Goal: Task Accomplishment & Management: Complete application form

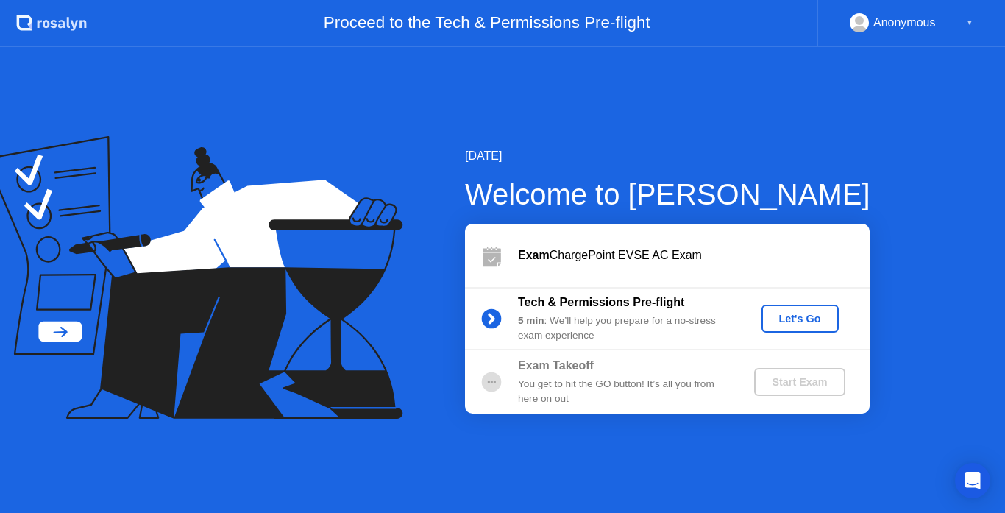
click at [794, 316] on div "Let's Go" at bounding box center [799, 319] width 65 height 12
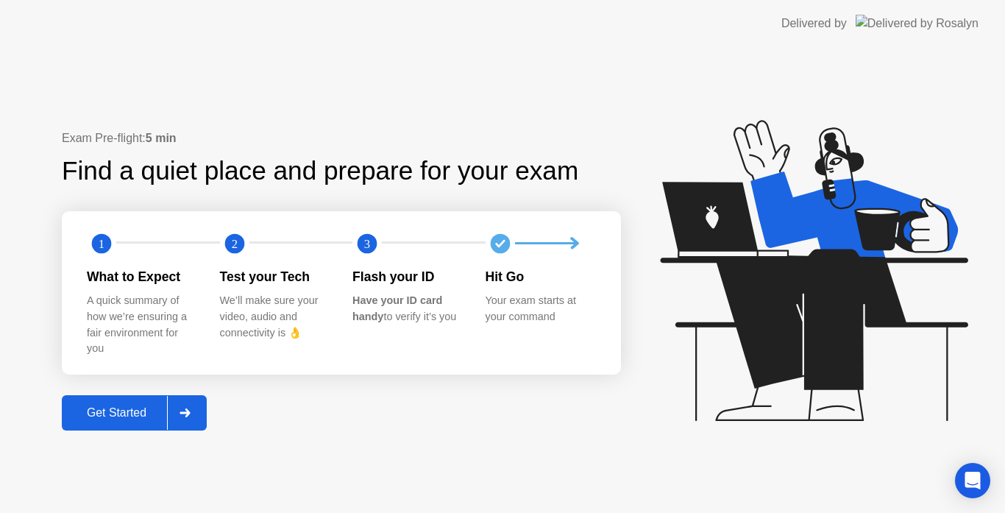
click at [189, 413] on icon at bounding box center [185, 412] width 10 height 9
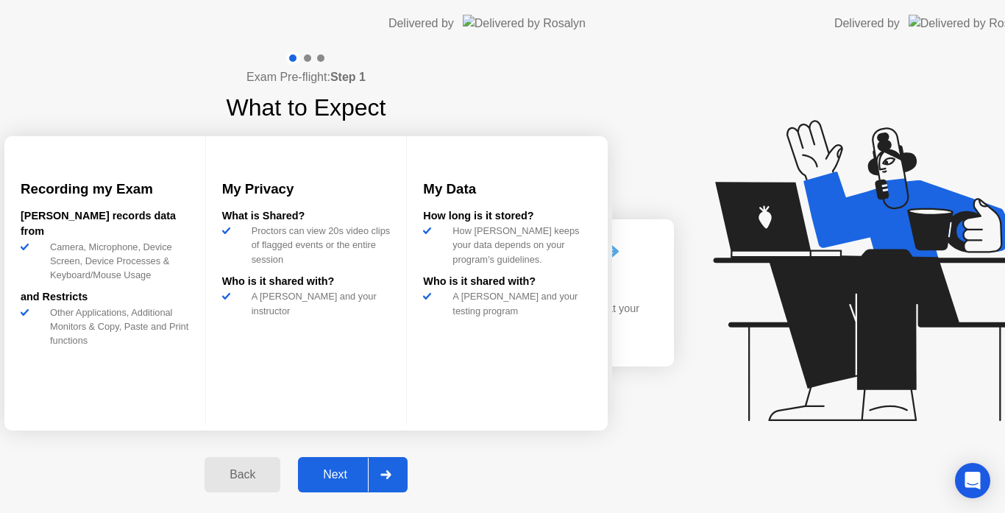
click at [189, 413] on div "Exam Pre-flight: Step 1 What to Expect Recording my Exam [PERSON_NAME] records …" at bounding box center [306, 280] width 612 height 466
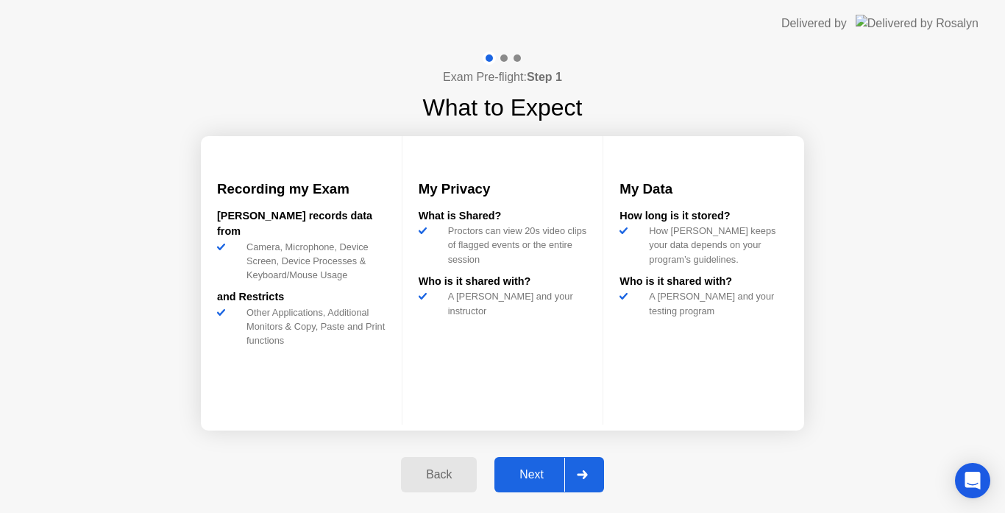
click at [576, 472] on div at bounding box center [581, 475] width 35 height 34
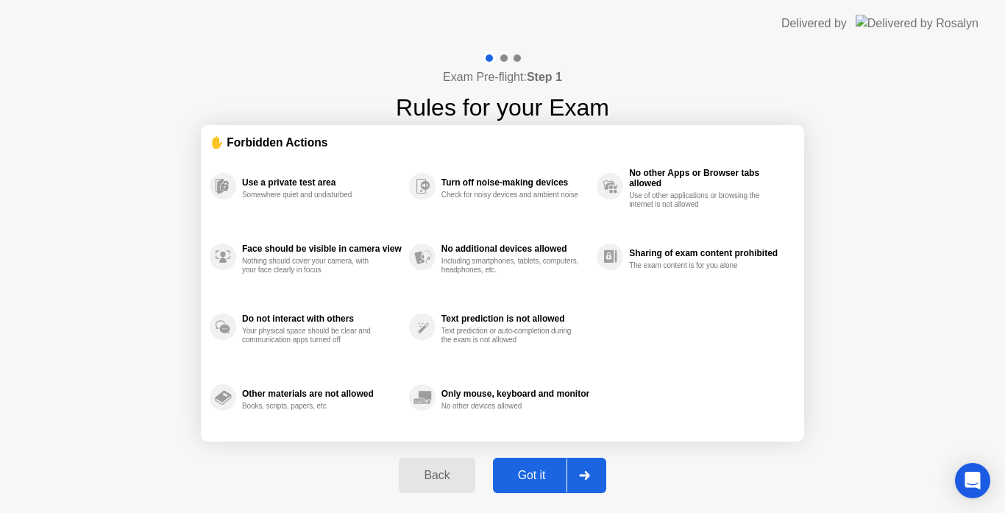
click at [576, 472] on div at bounding box center [583, 475] width 35 height 34
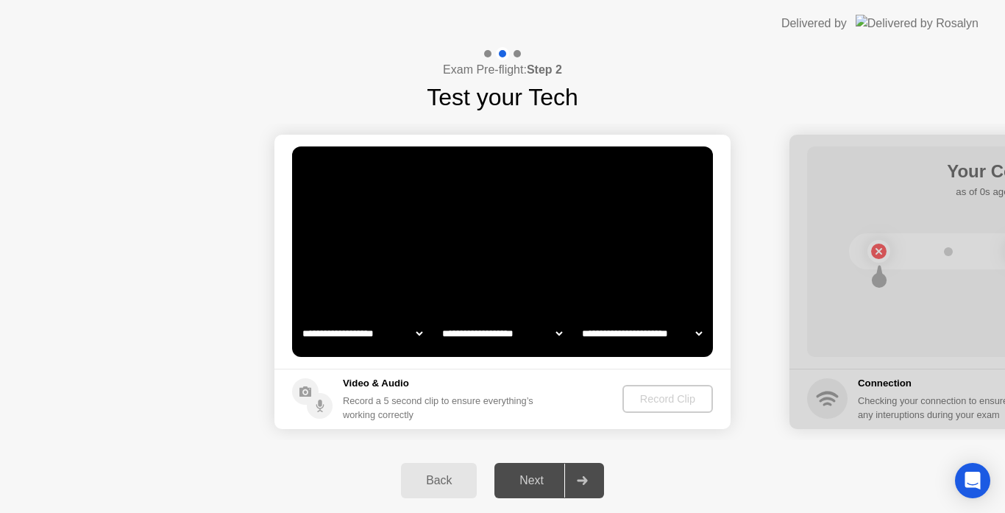
select select "**********"
select select "*******"
click at [658, 401] on div "Record Clip" at bounding box center [668, 399] width 79 height 12
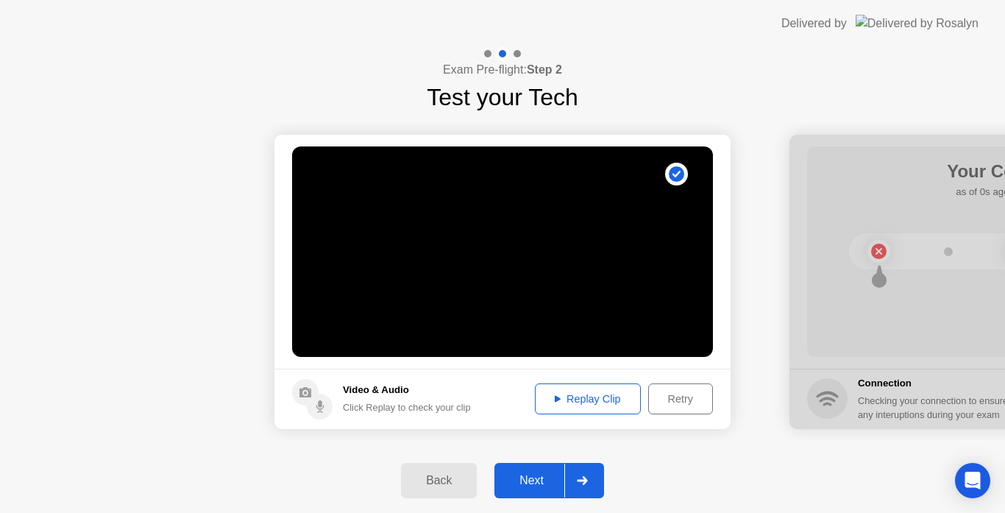
click at [586, 479] on icon at bounding box center [582, 480] width 10 height 9
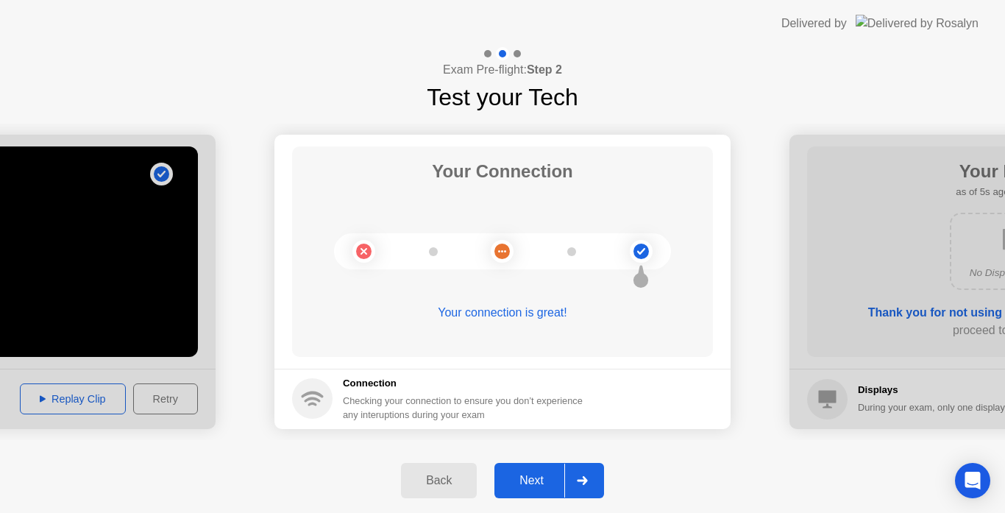
click at [586, 479] on icon at bounding box center [582, 480] width 10 height 9
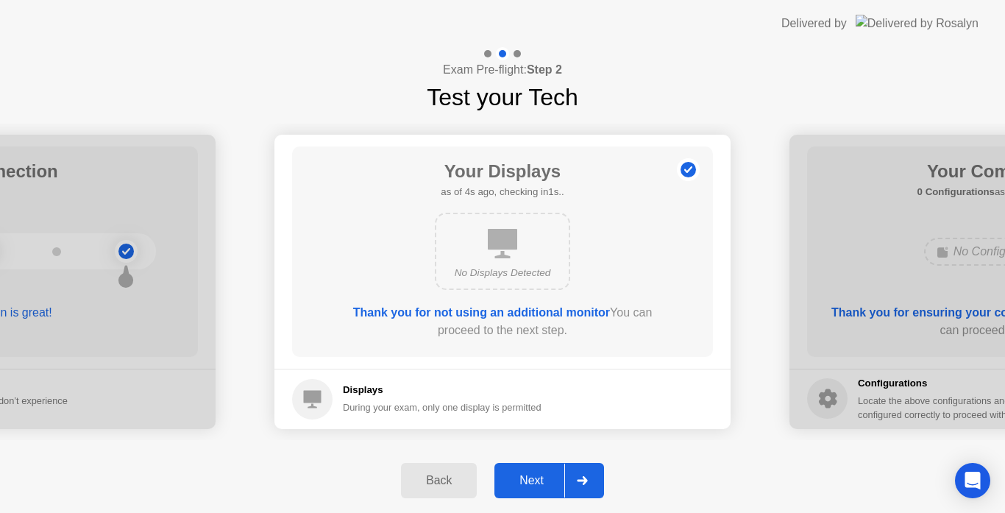
click at [586, 479] on icon at bounding box center [582, 480] width 10 height 9
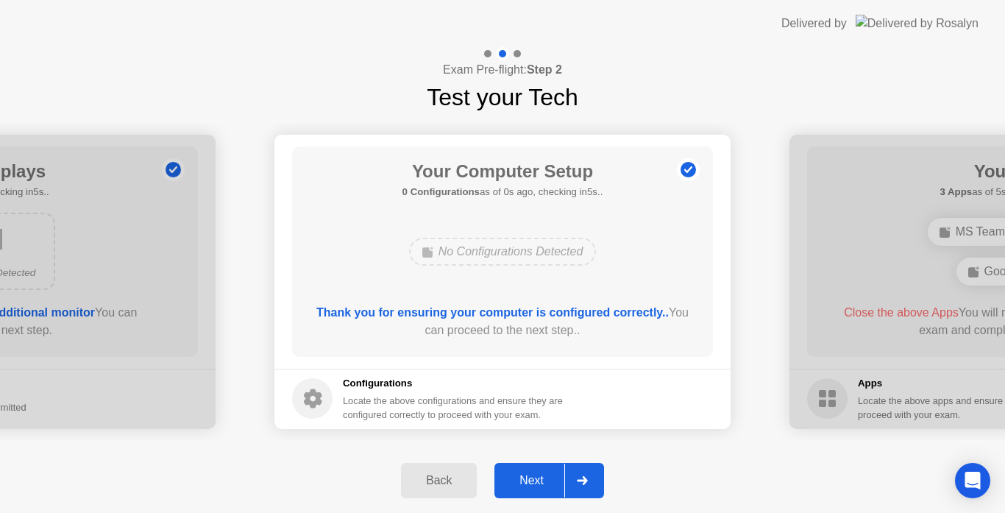
click at [586, 479] on icon at bounding box center [582, 480] width 10 height 9
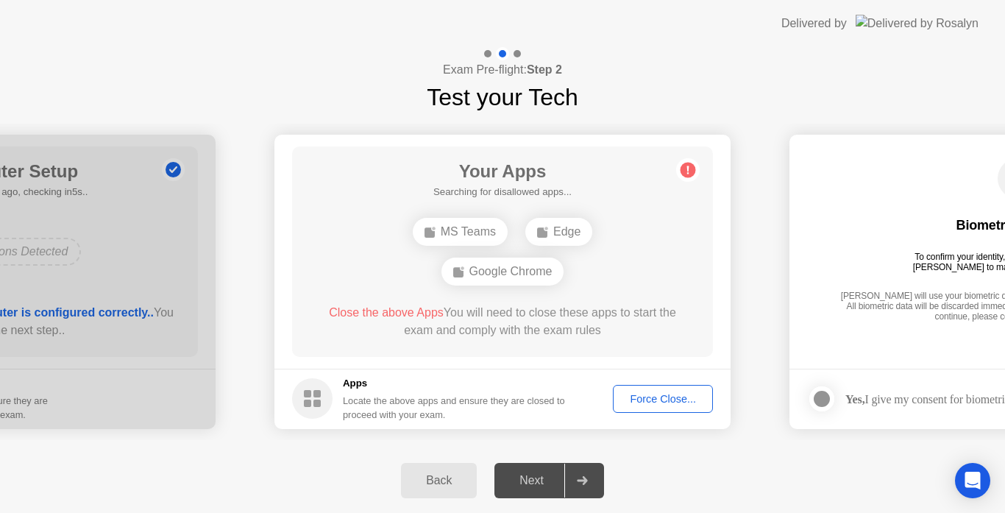
click at [664, 398] on div "Force Close..." at bounding box center [663, 399] width 90 height 12
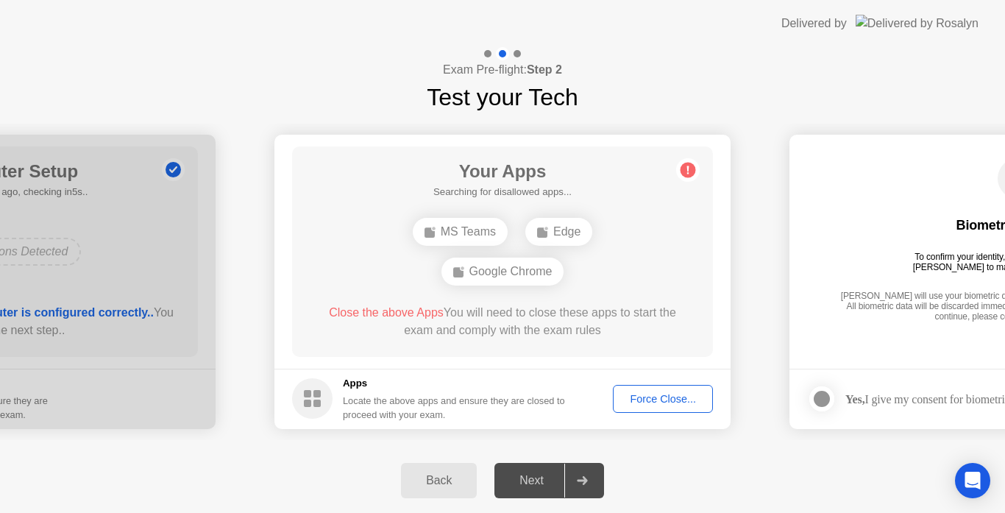
click at [643, 398] on div "Force Close..." at bounding box center [663, 399] width 90 height 12
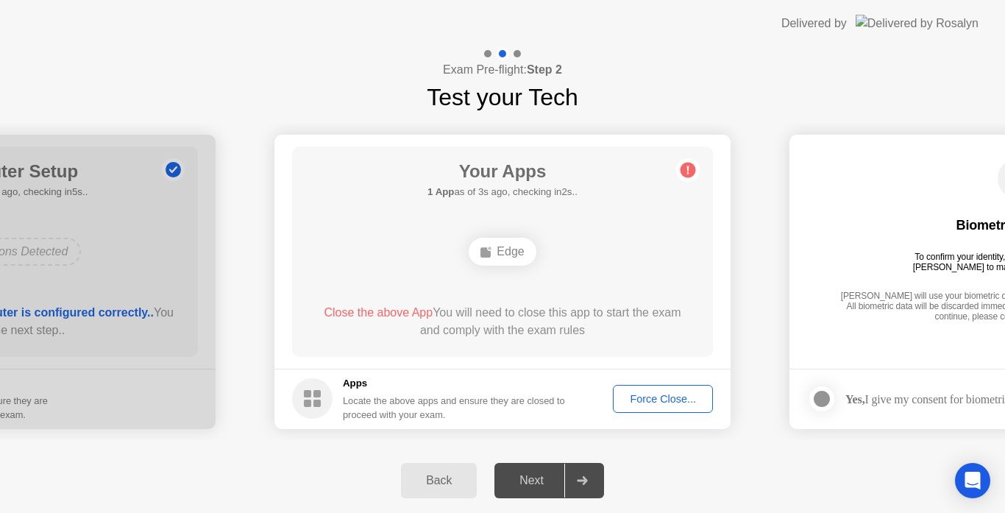
click at [652, 407] on button "Force Close..." at bounding box center [663, 399] width 100 height 28
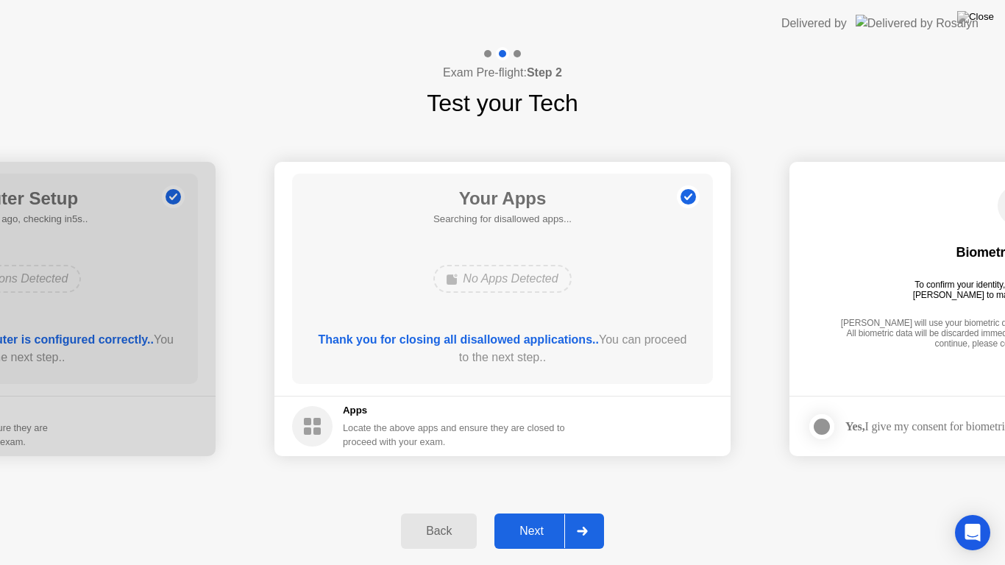
click at [534, 512] on div "Next" at bounding box center [531, 531] width 65 height 13
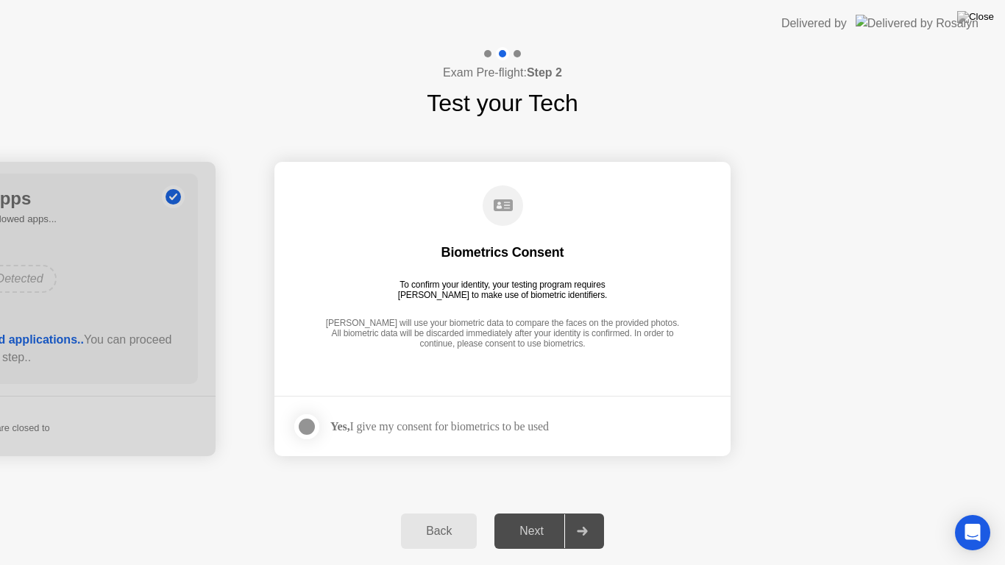
click at [305, 427] on div at bounding box center [307, 427] width 18 height 18
click at [548, 512] on div "Next" at bounding box center [531, 531] width 65 height 13
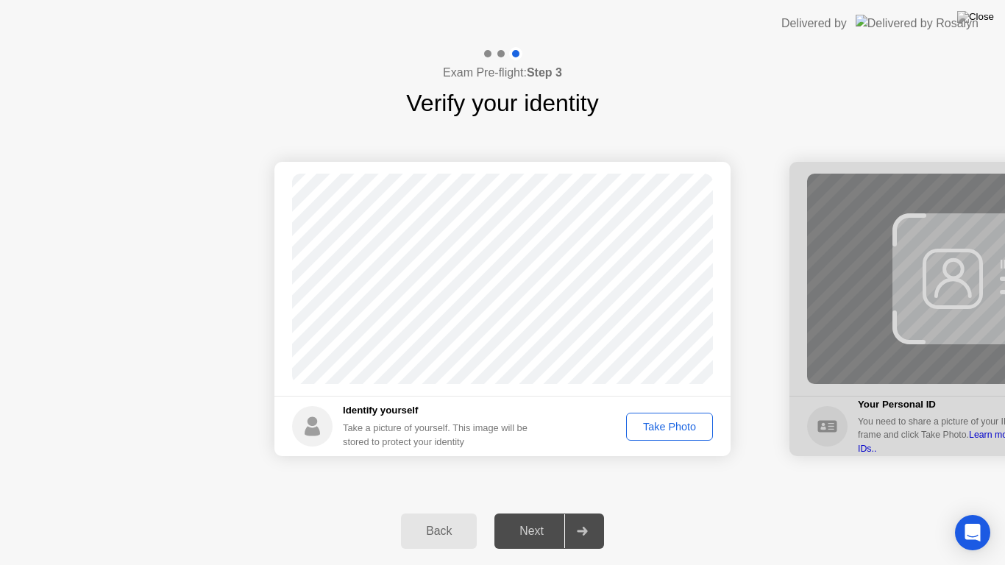
click at [674, 427] on div "Take Photo" at bounding box center [669, 427] width 77 height 12
click at [588, 512] on icon at bounding box center [582, 531] width 11 height 9
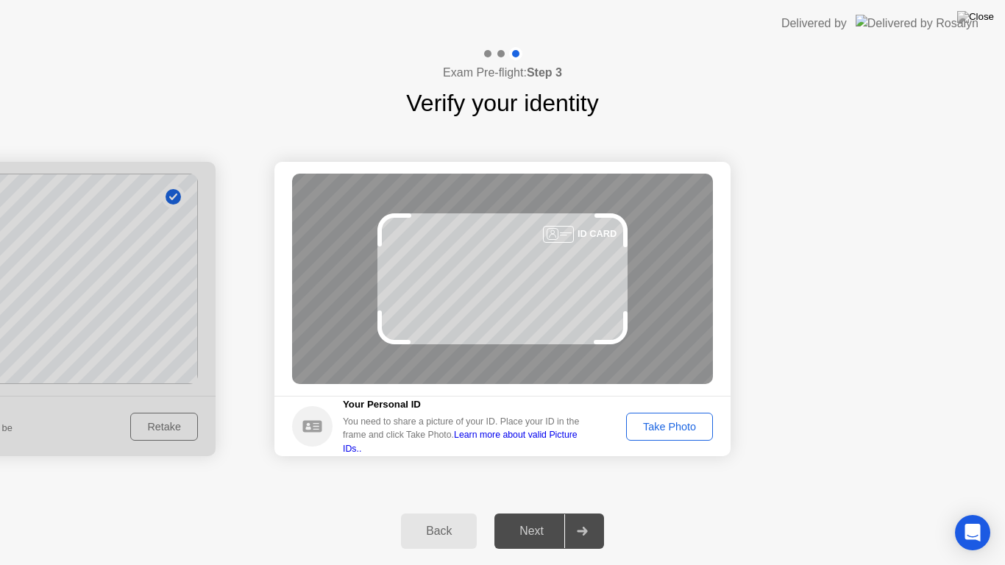
click at [661, 424] on div "Take Photo" at bounding box center [669, 427] width 77 height 12
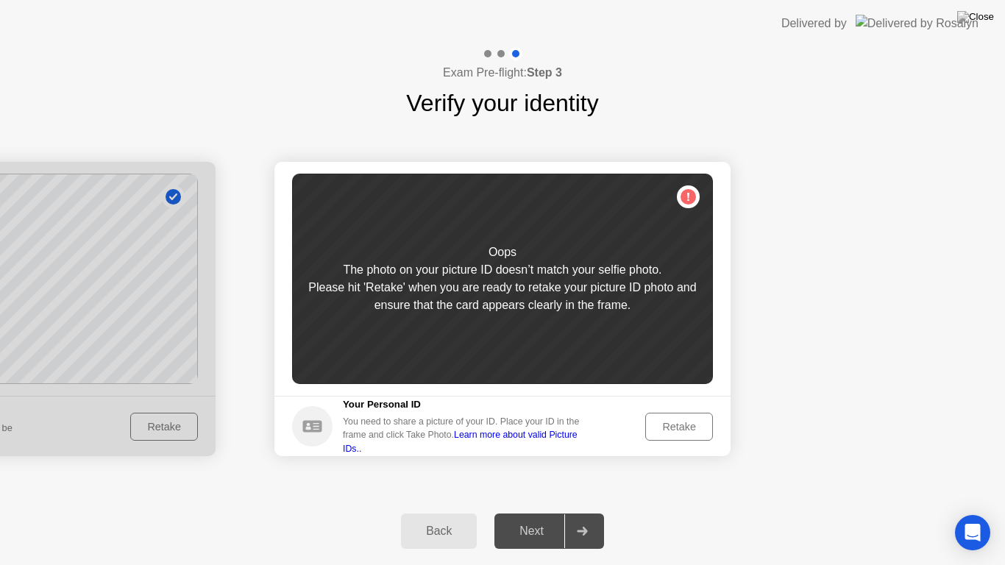
click at [661, 424] on div "Retake" at bounding box center [678, 427] width 57 height 12
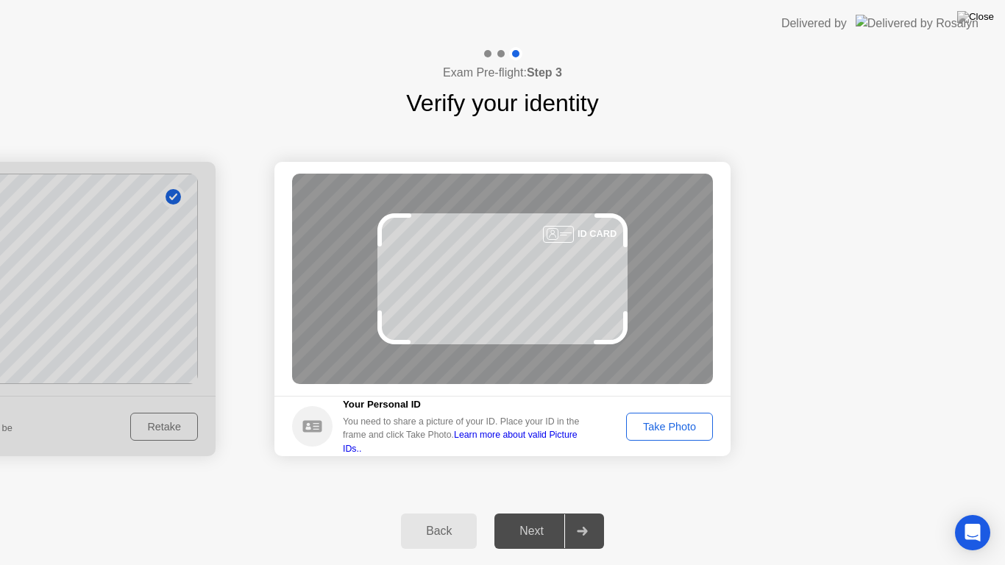
click at [442, 512] on div "Back" at bounding box center [438, 531] width 67 height 13
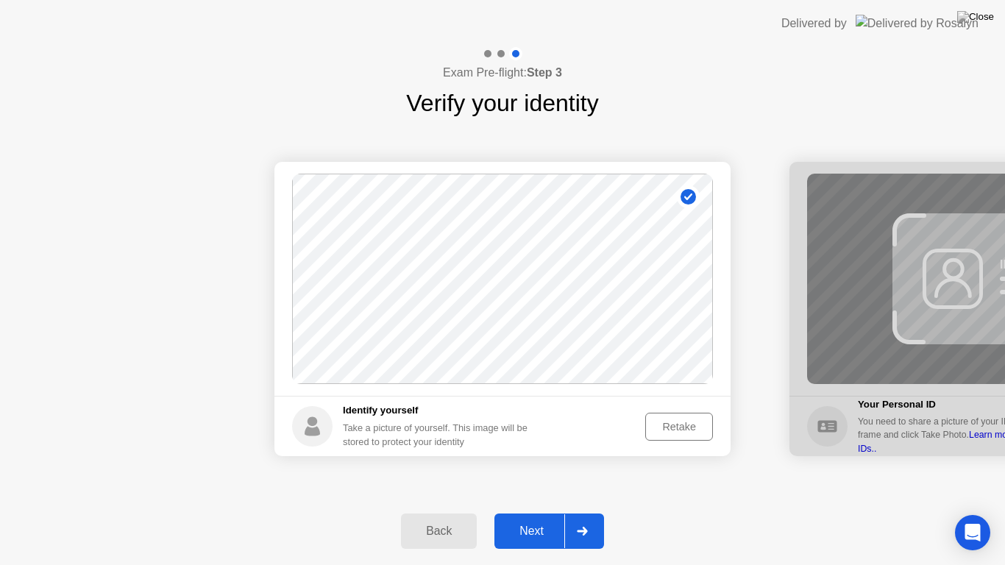
click at [682, 430] on div "Retake" at bounding box center [678, 427] width 57 height 12
click at [682, 430] on div "Take Photo" at bounding box center [669, 427] width 77 height 12
click at [538, 512] on div "Next" at bounding box center [531, 531] width 65 height 13
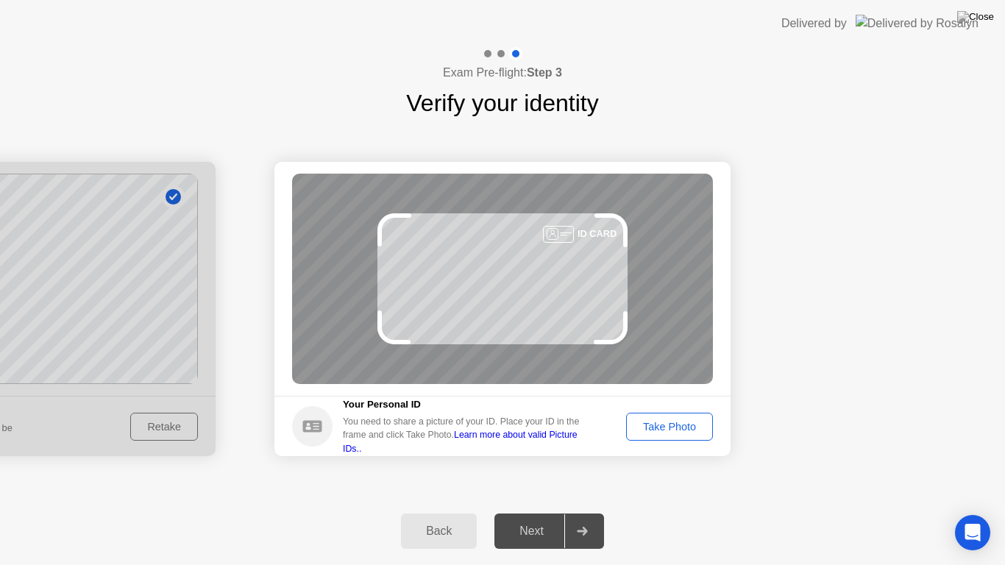
click at [672, 423] on div "Take Photo" at bounding box center [669, 427] width 77 height 12
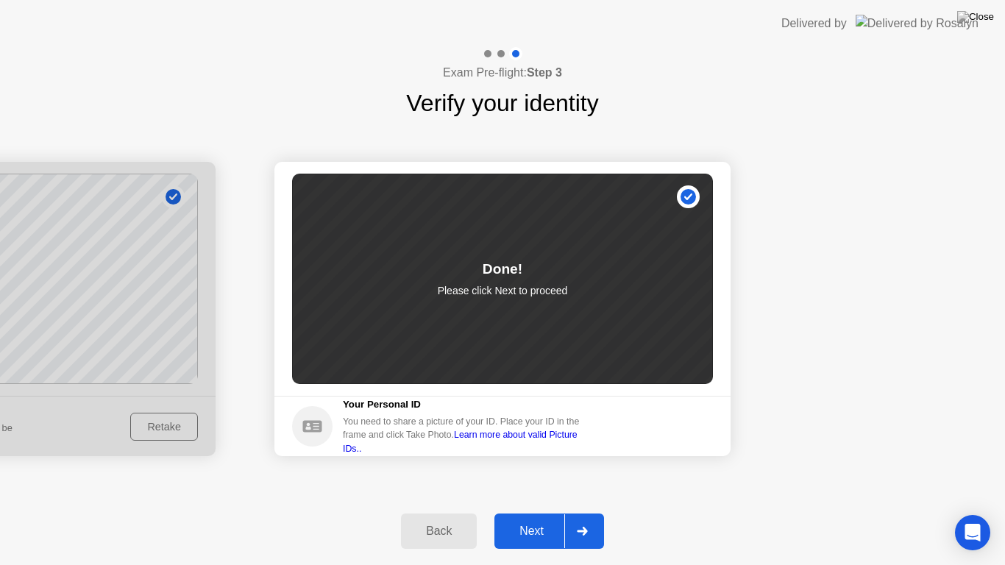
click at [544, 512] on div "Next" at bounding box center [531, 531] width 65 height 13
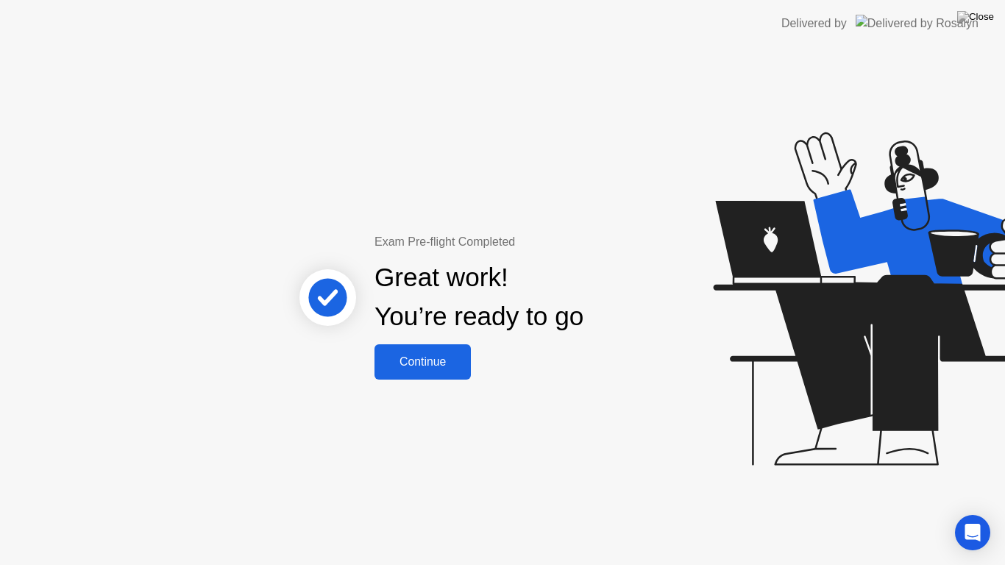
click at [430, 365] on div "Continue" at bounding box center [423, 361] width 88 height 13
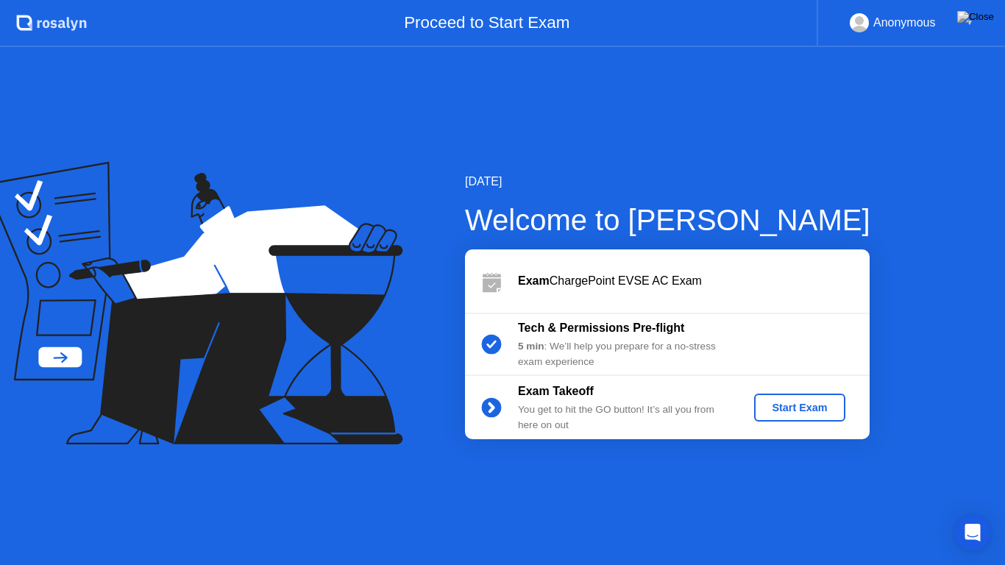
click at [782, 416] on button "Start Exam" at bounding box center [799, 408] width 90 height 28
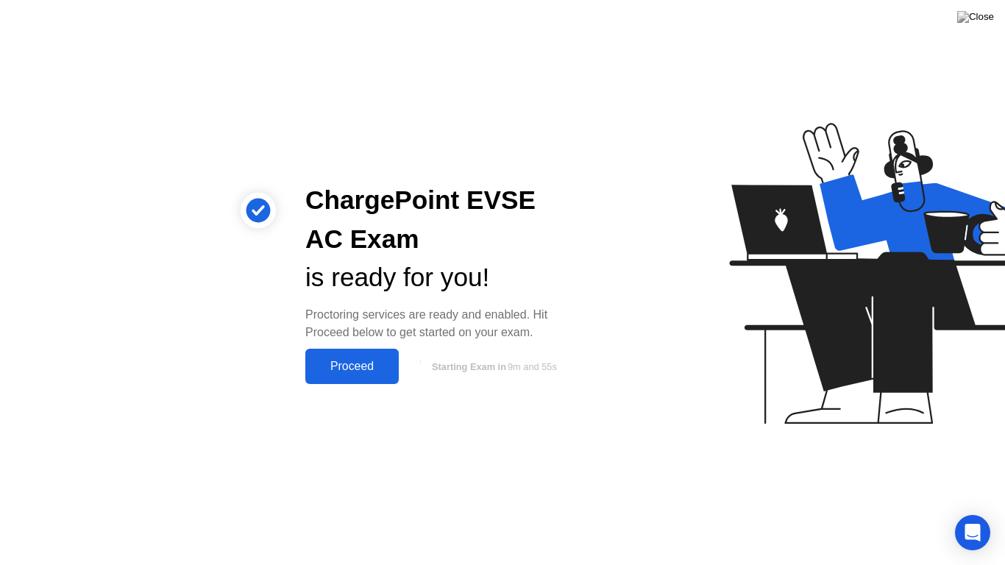
click at [373, 366] on div "Proceed" at bounding box center [352, 366] width 85 height 13
